Goal: Check status: Check status

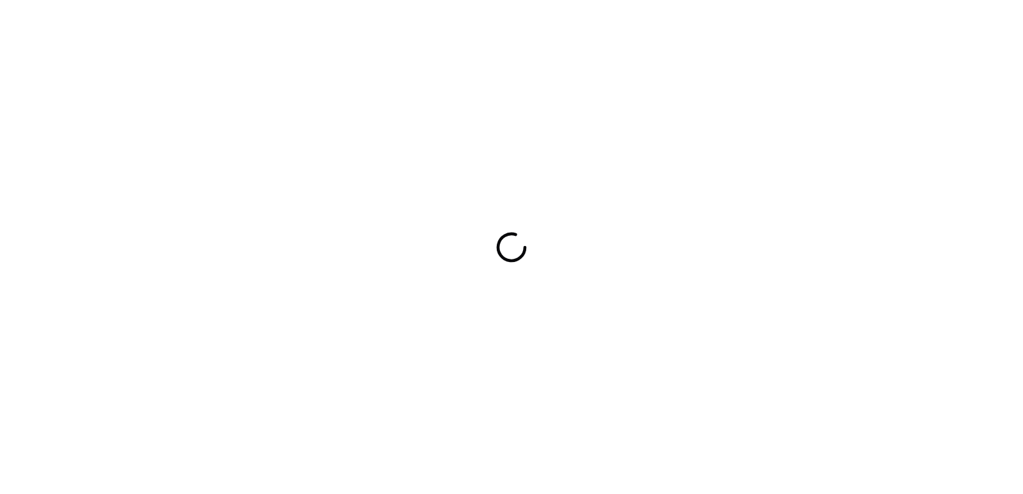
click at [459, 420] on div at bounding box center [511, 247] width 1023 height 494
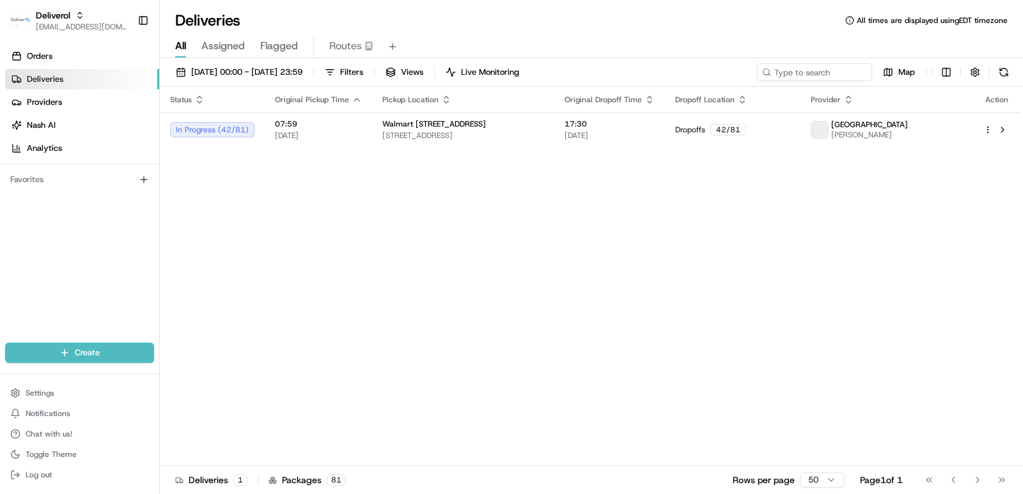
click at [49, 77] on span "Deliveries" at bounding box center [45, 80] width 36 height 12
click at [420, 242] on div "Status Original Pickup Time Pickup Location Original Dropoff Time Dropoff Locat…" at bounding box center [590, 276] width 860 height 379
click at [75, 16] on icon "button" at bounding box center [79, 15] width 9 height 9
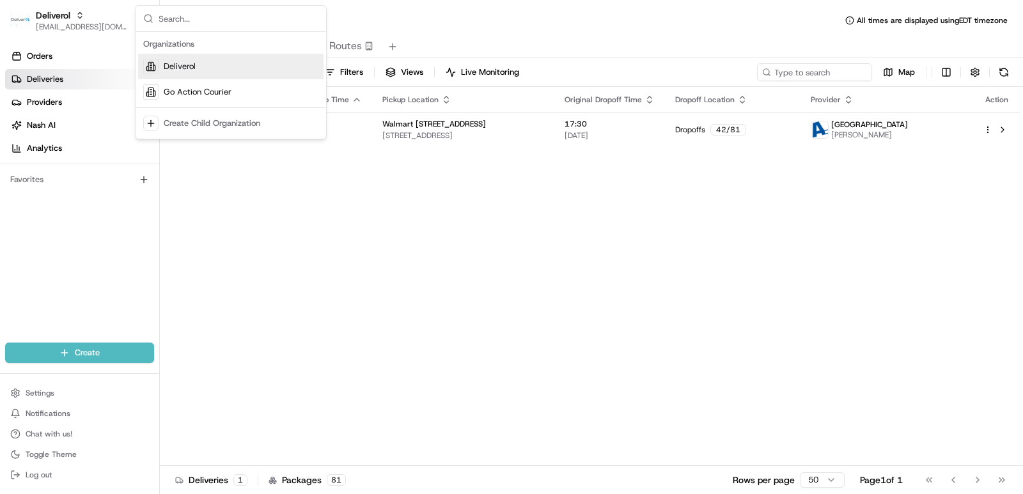
click at [199, 72] on div "Deliverol" at bounding box center [230, 67] width 185 height 26
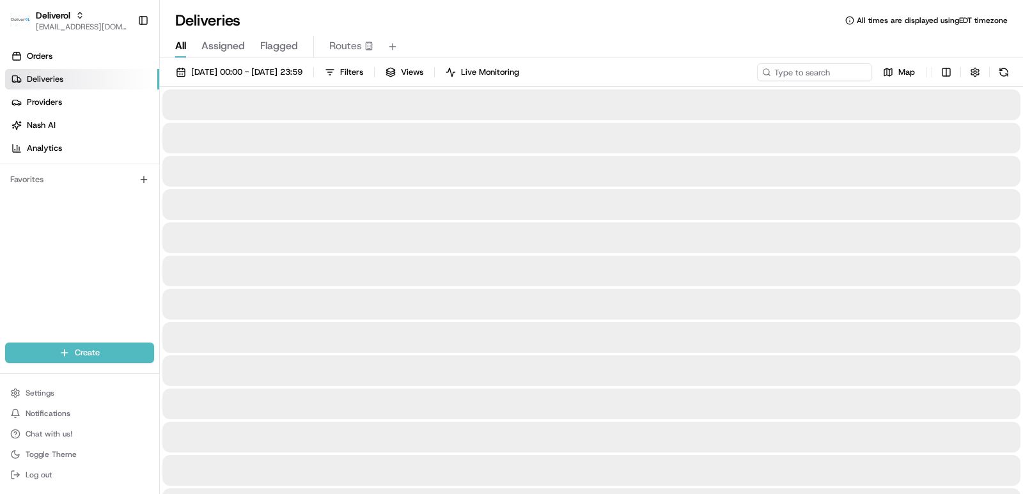
click at [514, 229] on div at bounding box center [591, 237] width 858 height 31
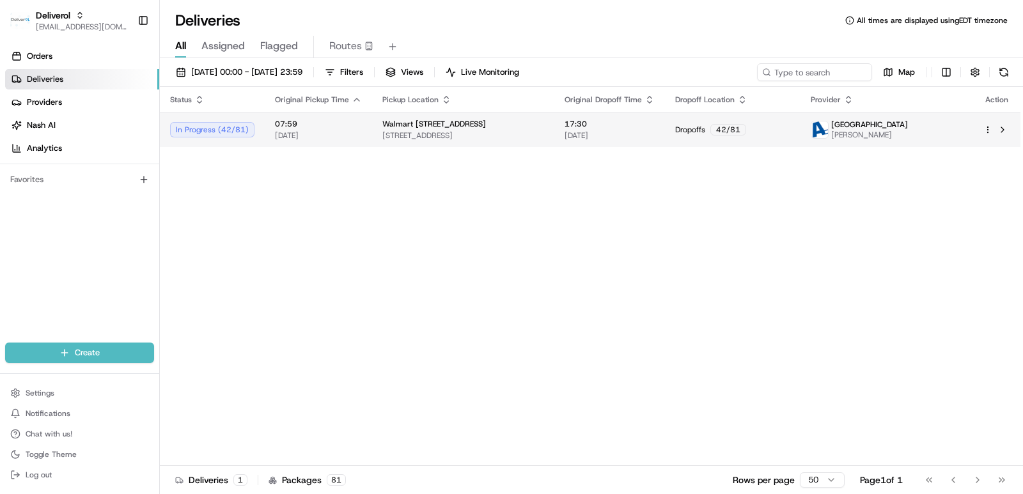
click at [514, 143] on td "17:30 [DATE]" at bounding box center [609, 130] width 111 height 35
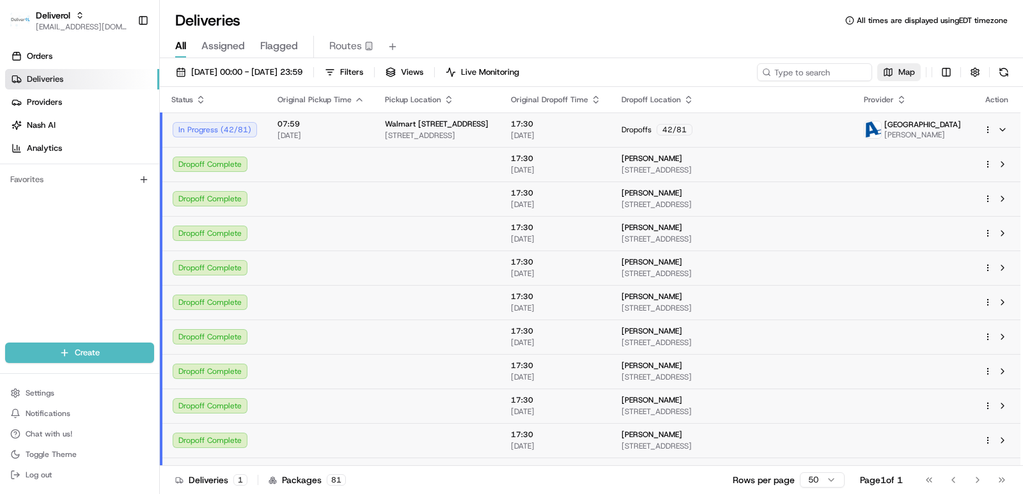
click at [514, 74] on span "Map" at bounding box center [906, 72] width 17 height 12
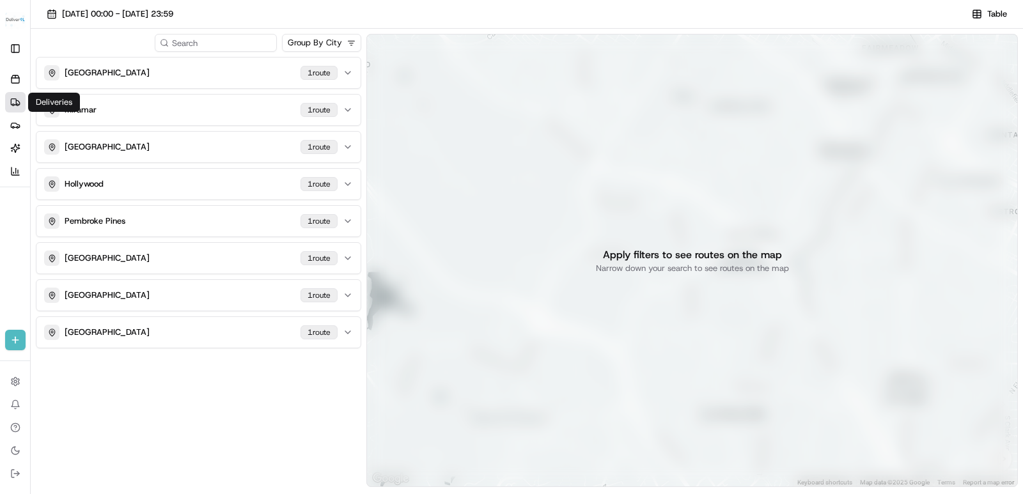
click at [10, 98] on icon at bounding box center [15, 102] width 10 height 10
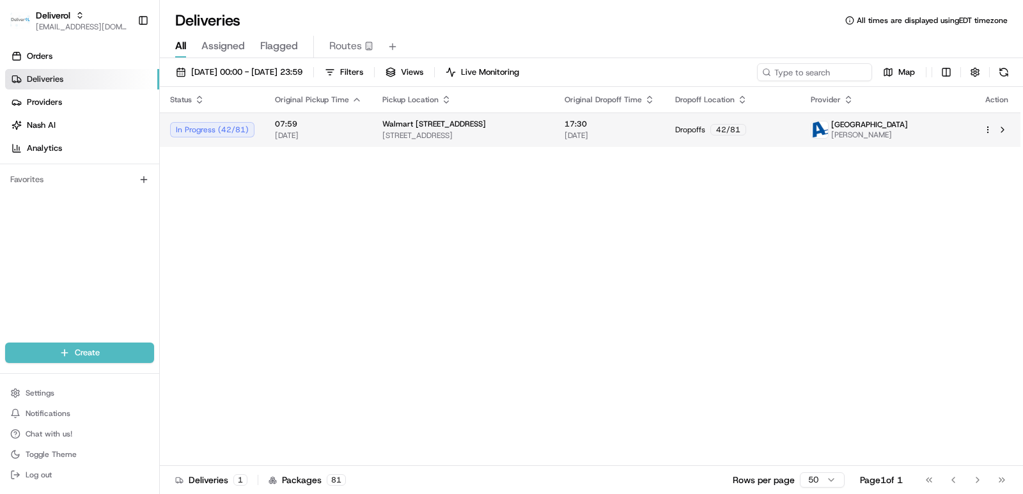
click at [215, 132] on div "In Progress ( 42 / 81 )" at bounding box center [212, 129] width 84 height 15
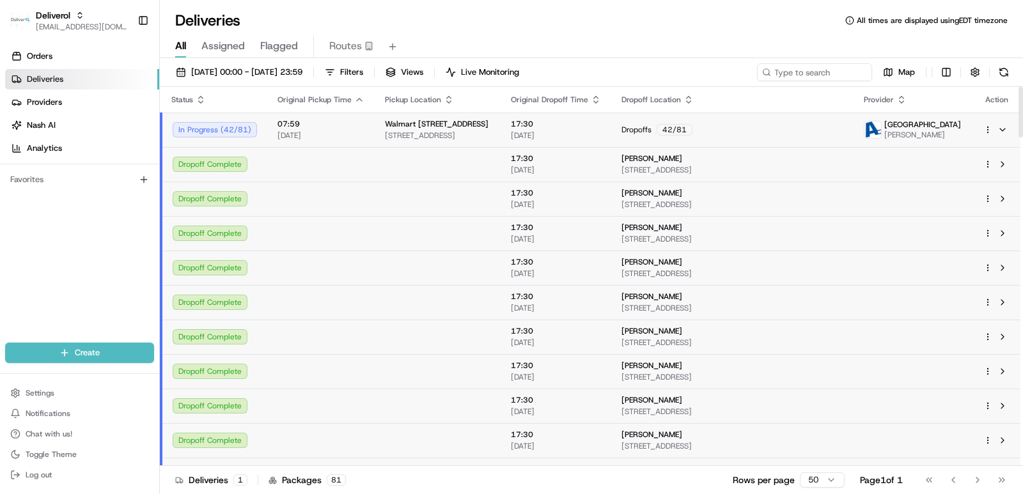
click at [807, 171] on span "[STREET_ADDRESS]" at bounding box center [731, 170] width 221 height 10
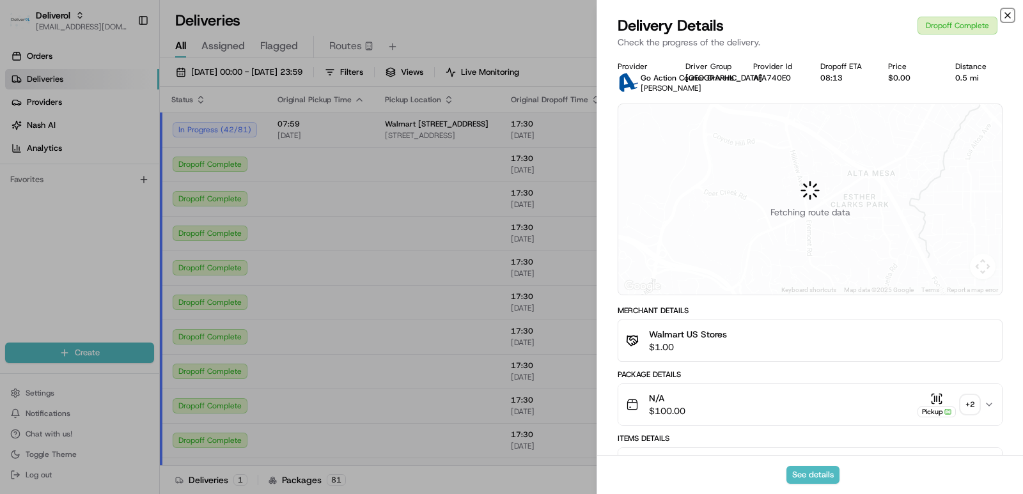
click at [1007, 12] on icon "button" at bounding box center [1007, 15] width 10 height 10
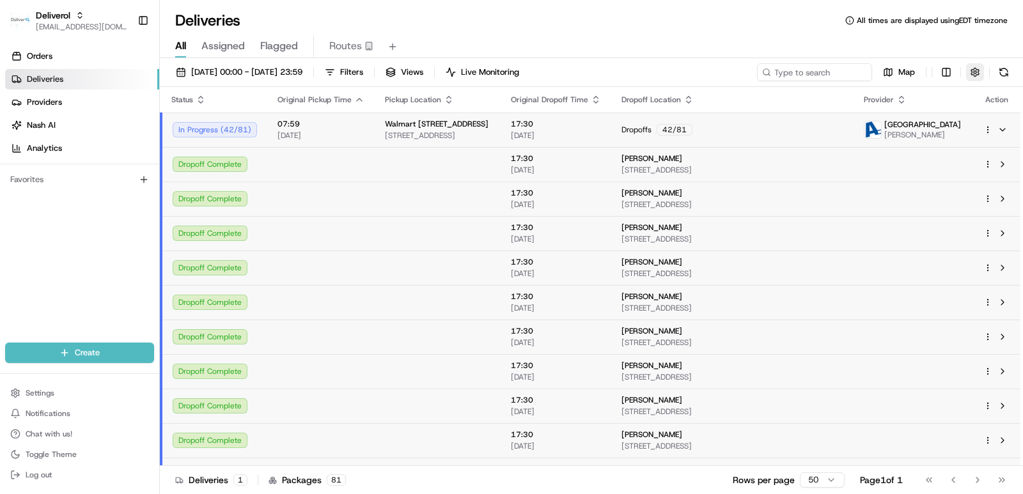
click at [977, 74] on button "button" at bounding box center [975, 72] width 18 height 18
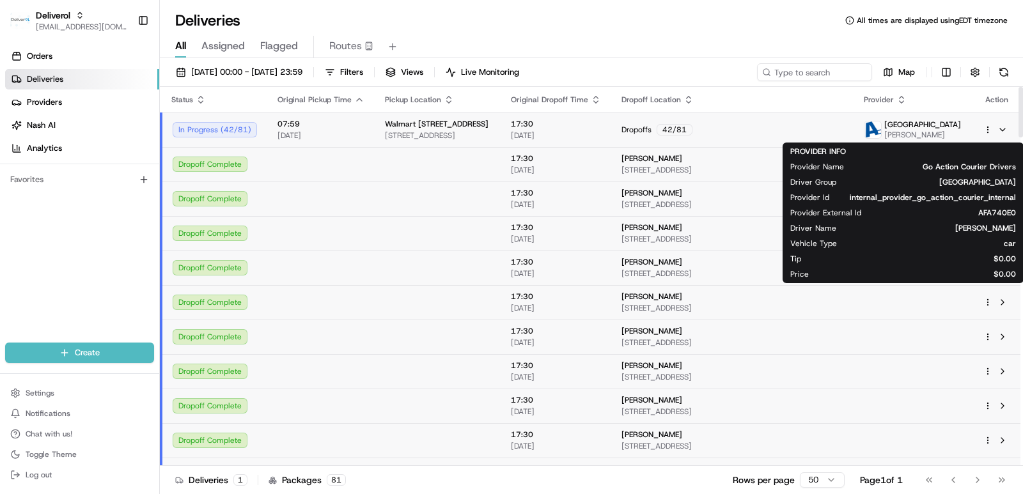
click at [889, 131] on span "[PERSON_NAME]" at bounding box center [922, 135] width 77 height 10
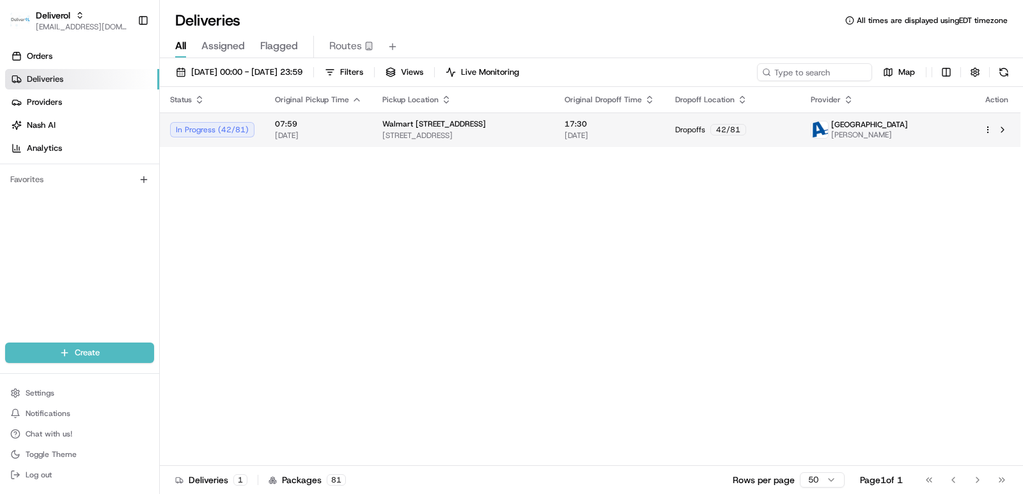
click at [891, 132] on span "[PERSON_NAME]" at bounding box center [869, 135] width 77 height 10
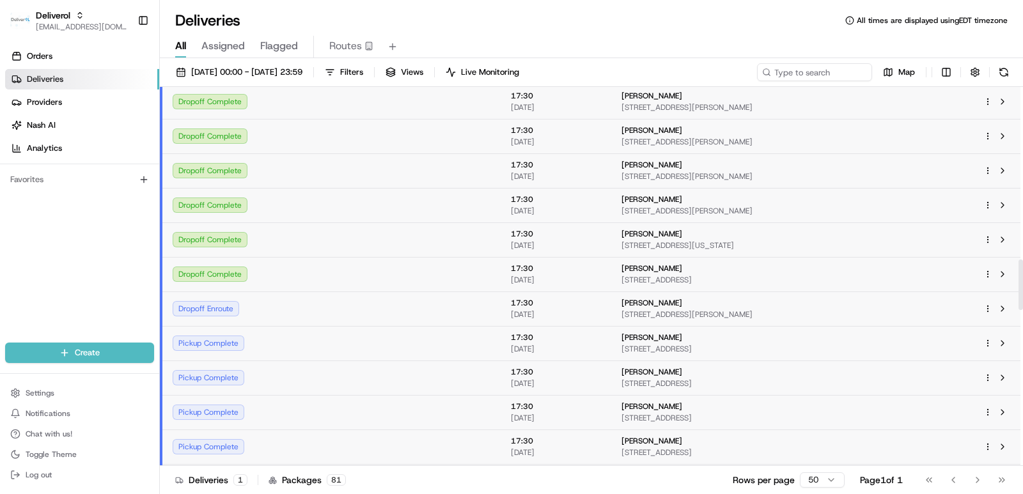
scroll to position [1300, 0]
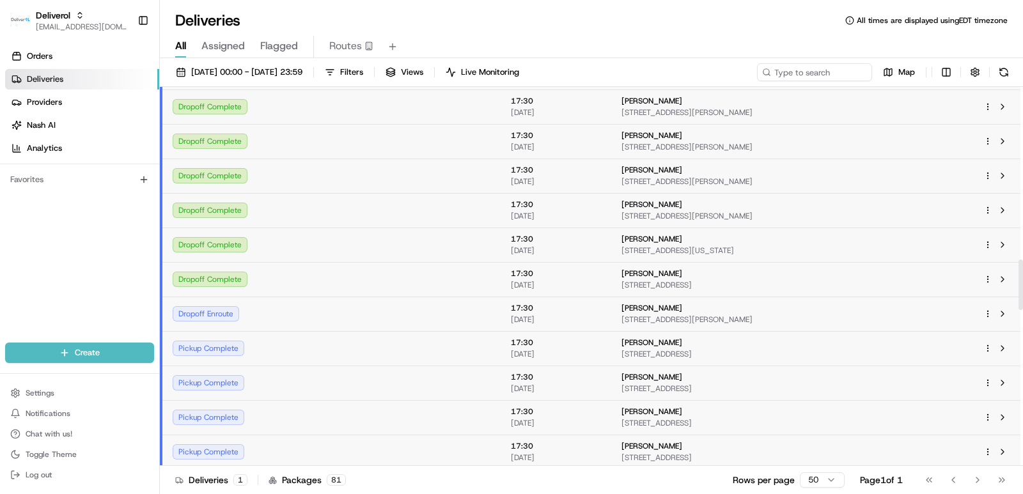
drag, startPoint x: 1022, startPoint y: 108, endPoint x: 1009, endPoint y: 281, distance: 173.0
click at [1018, 281] on div at bounding box center [1020, 285] width 4 height 51
click at [215, 277] on div "Dropoff Complete" at bounding box center [215, 279] width 84 height 15
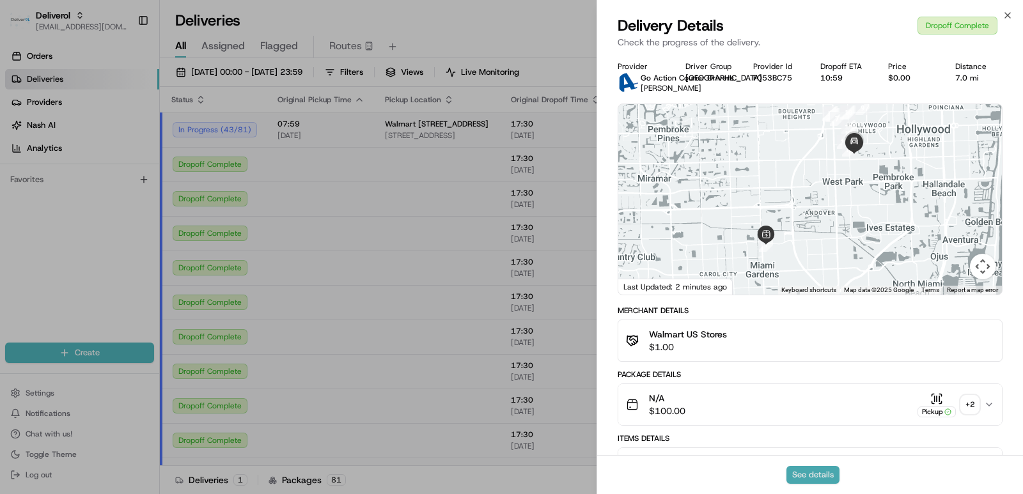
click at [797, 479] on button "See details" at bounding box center [812, 475] width 53 height 18
click at [1007, 13] on icon "button" at bounding box center [1007, 15] width 10 height 10
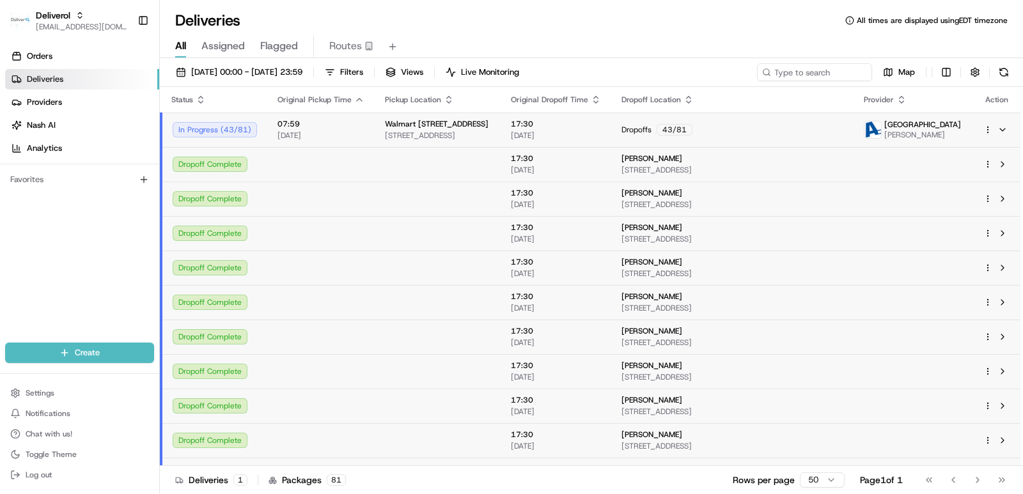
click at [619, 27] on div "Deliveries All times are displayed using EDT timezone" at bounding box center [591, 20] width 863 height 20
click at [108, 147] on link "Analytics" at bounding box center [82, 148] width 154 height 20
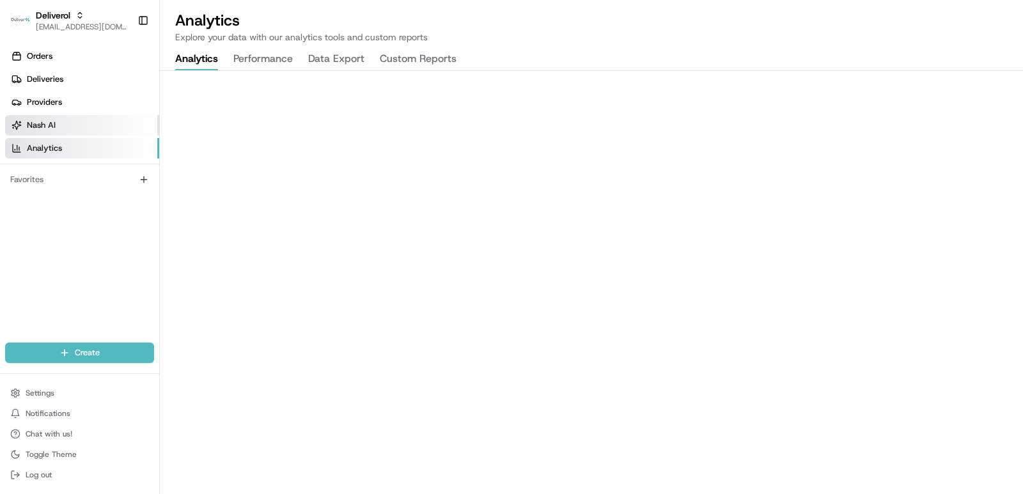
click at [71, 116] on link "Nash AI" at bounding box center [82, 125] width 154 height 20
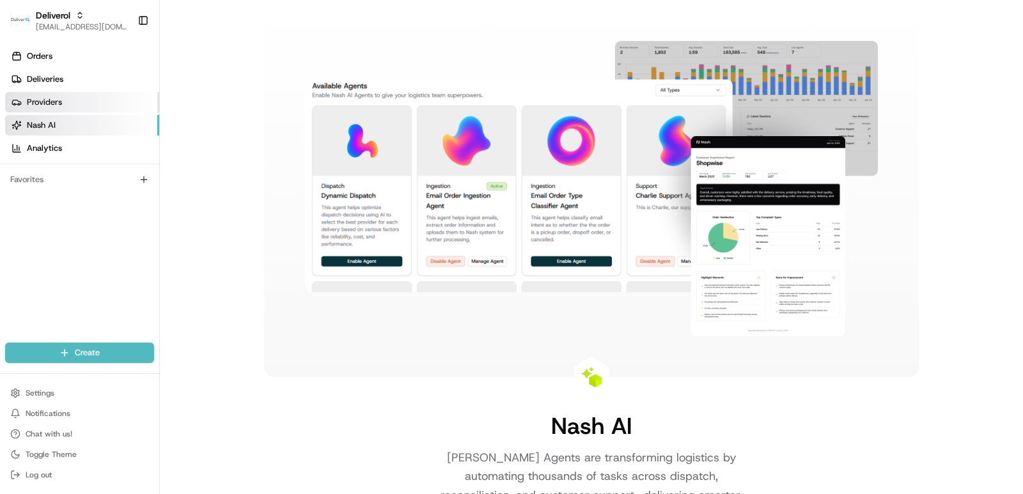
click at [91, 100] on link "Providers" at bounding box center [82, 102] width 154 height 20
